Goal: Transaction & Acquisition: Purchase product/service

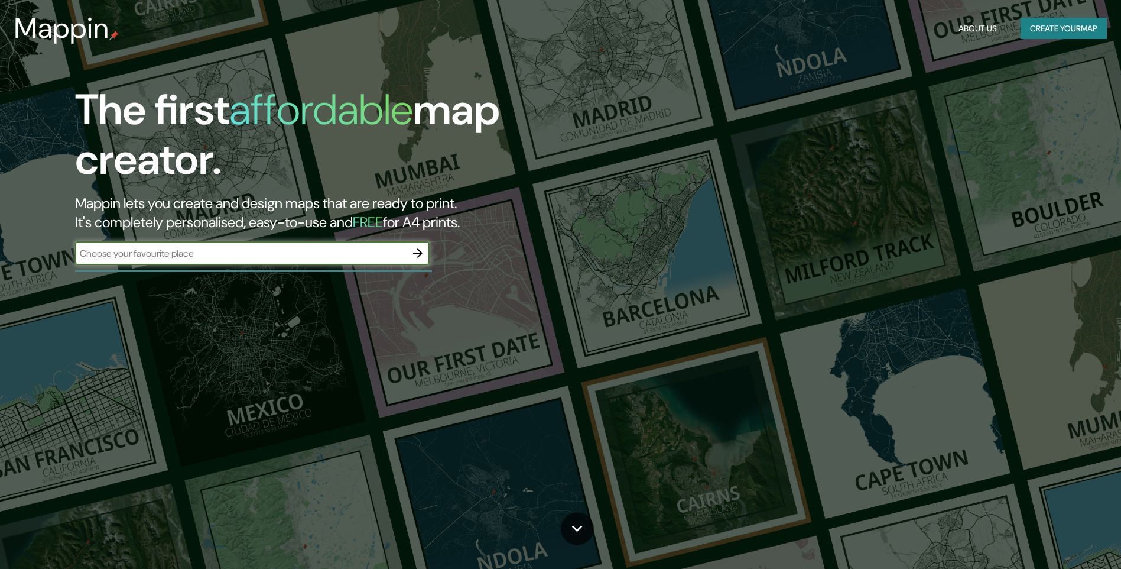
click at [177, 259] on input "text" at bounding box center [240, 253] width 331 height 14
type input "[GEOGRAPHIC_DATA]"
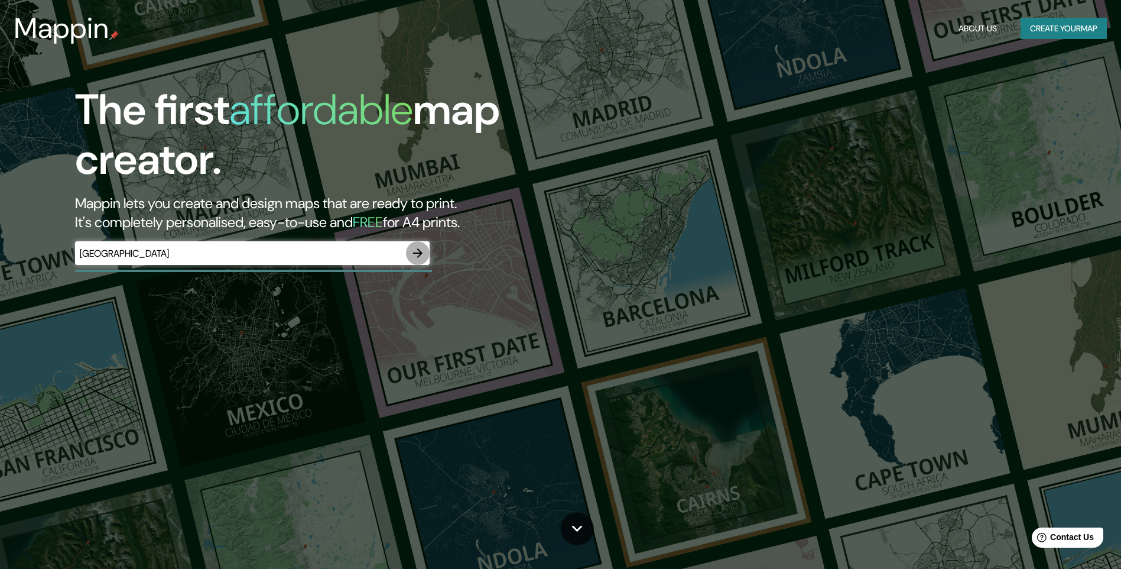
click at [423, 249] on icon "button" at bounding box center [418, 253] width 14 height 14
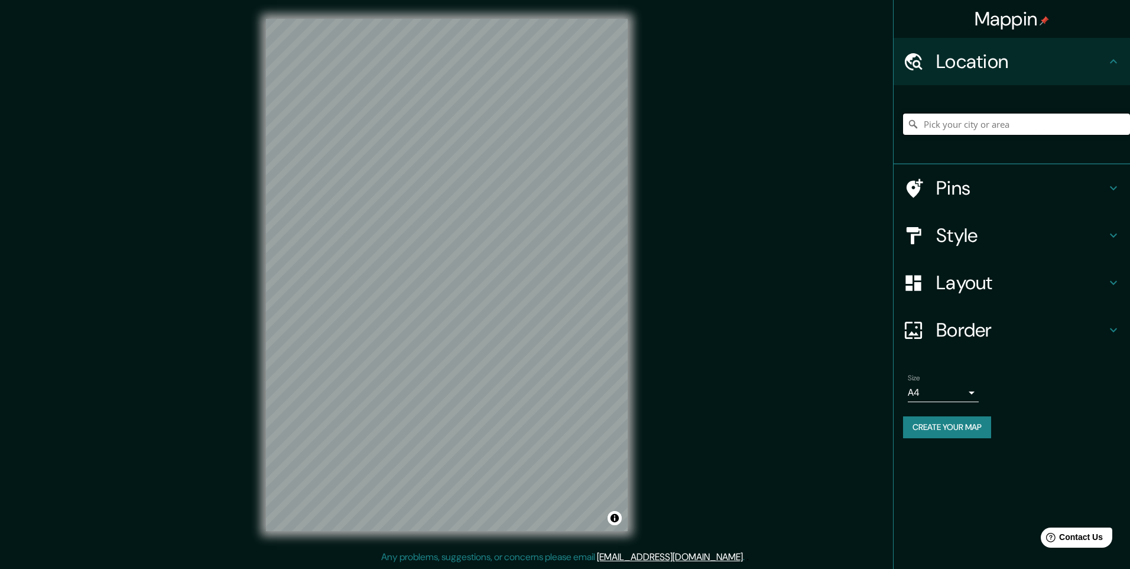
click at [995, 120] on input "Pick your city or area" at bounding box center [1016, 123] width 227 height 21
type input "[GEOGRAPHIC_DATA], [GEOGRAPHIC_DATA], [GEOGRAPHIC_DATA]"
click at [1012, 238] on h4 "Style" at bounding box center [1021, 235] width 170 height 24
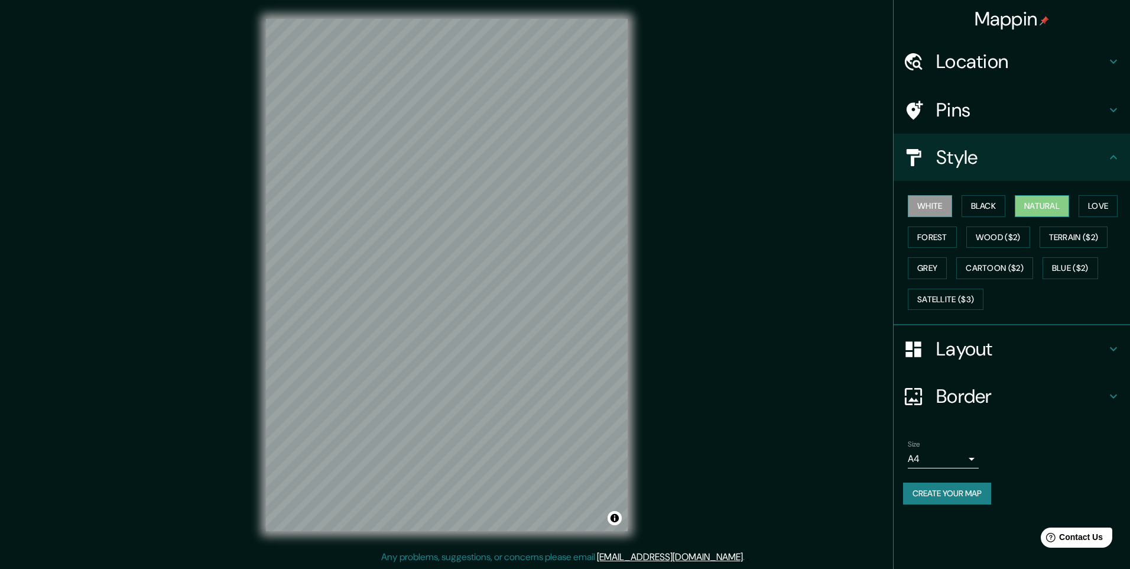
click at [1049, 205] on button "Natural" at bounding box center [1042, 206] width 54 height 22
click at [940, 209] on button "White" at bounding box center [930, 206] width 44 height 22
click at [983, 205] on button "Black" at bounding box center [984, 206] width 44 height 22
click at [937, 207] on button "White" at bounding box center [930, 206] width 44 height 22
